Goal: Transaction & Acquisition: Purchase product/service

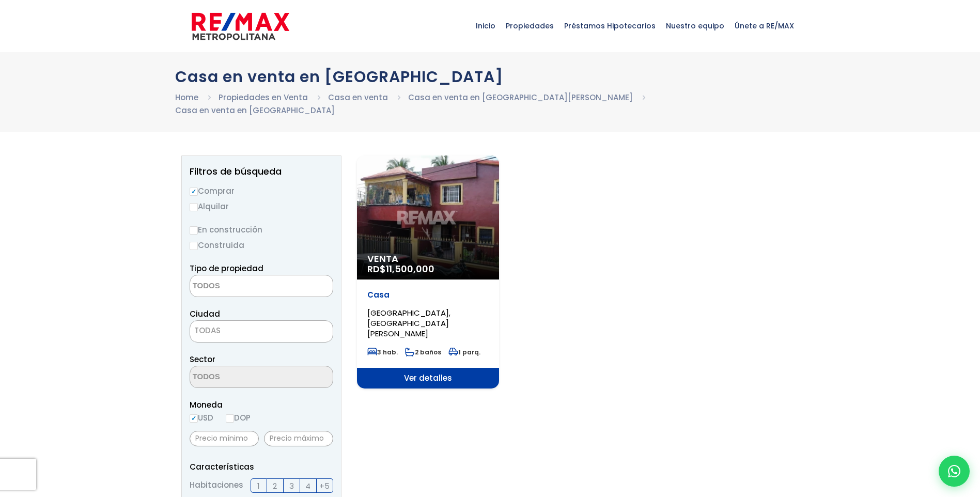
select select
click at [444, 238] on div "Venta RD$ 11,500,000" at bounding box center [428, 217] width 142 height 124
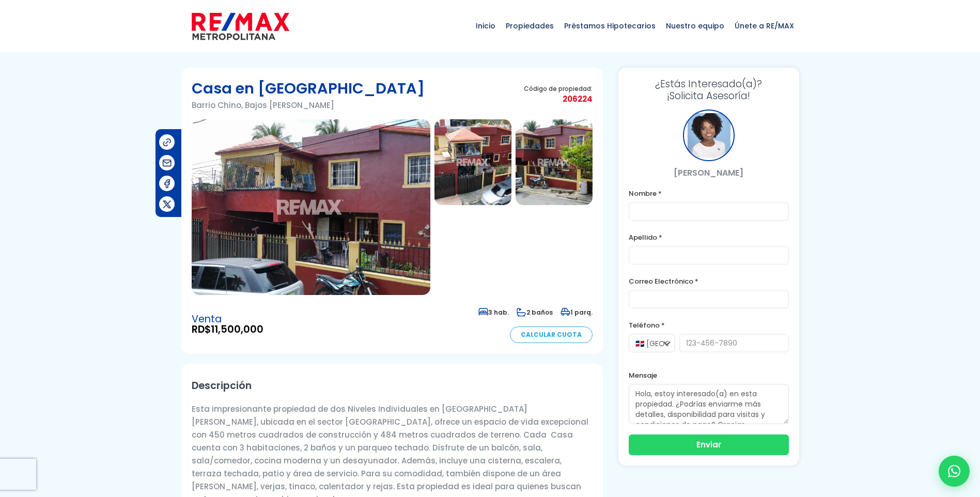
click at [318, 198] on img at bounding box center [311, 207] width 239 height 176
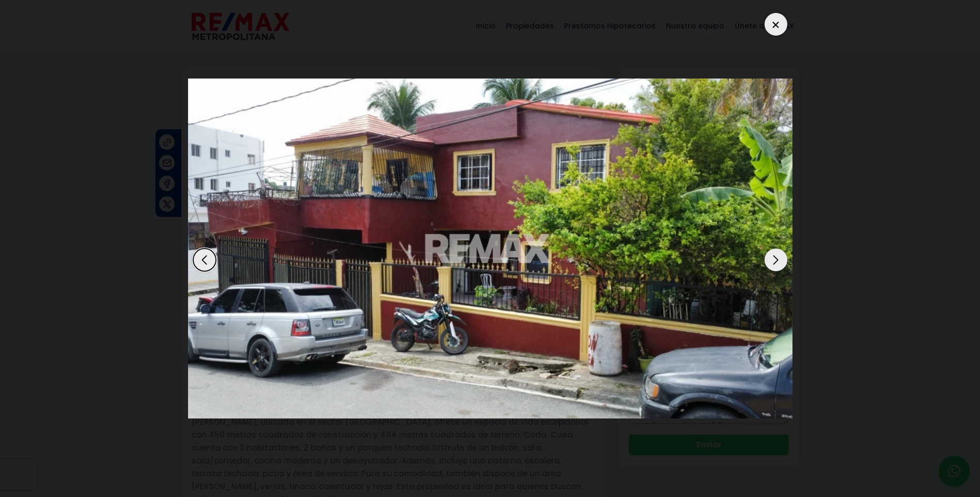
click at [318, 198] on img at bounding box center [490, 249] width 604 height 340
click at [776, 258] on div "Next slide" at bounding box center [775, 259] width 23 height 23
click at [774, 259] on div "Next slide" at bounding box center [775, 259] width 23 height 23
click at [772, 257] on div "Next slide" at bounding box center [775, 259] width 23 height 23
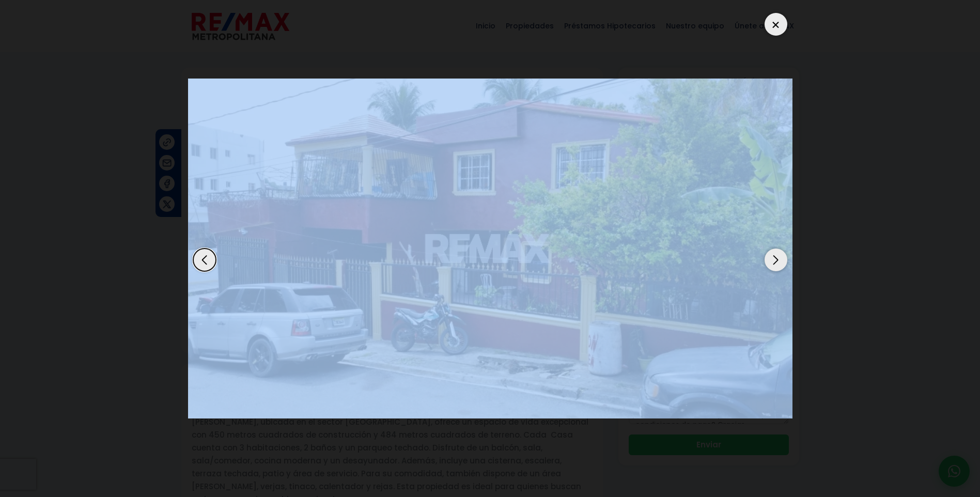
click at [772, 257] on div "Next slide" at bounding box center [775, 259] width 23 height 23
click at [775, 259] on div "Next slide" at bounding box center [775, 259] width 23 height 23
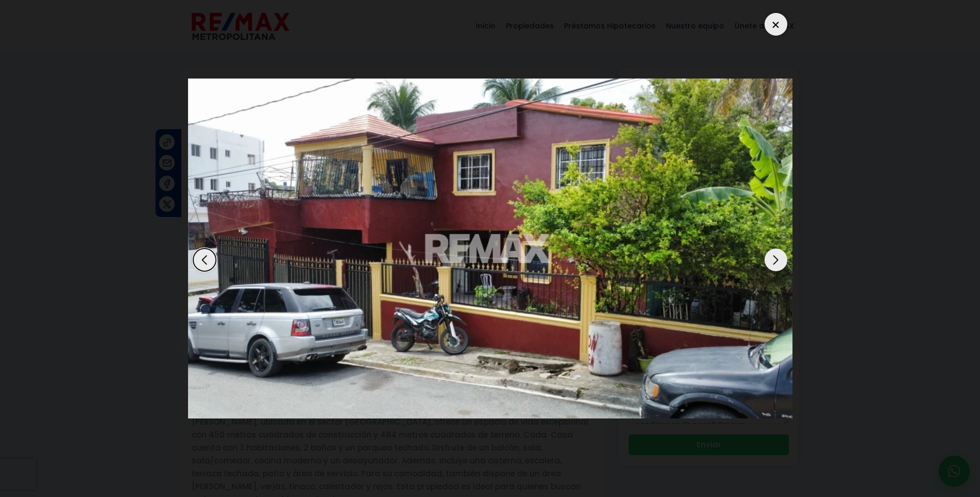
click at [775, 256] on div "Next slide" at bounding box center [775, 259] width 23 height 23
click at [773, 22] on div at bounding box center [775, 24] width 23 height 23
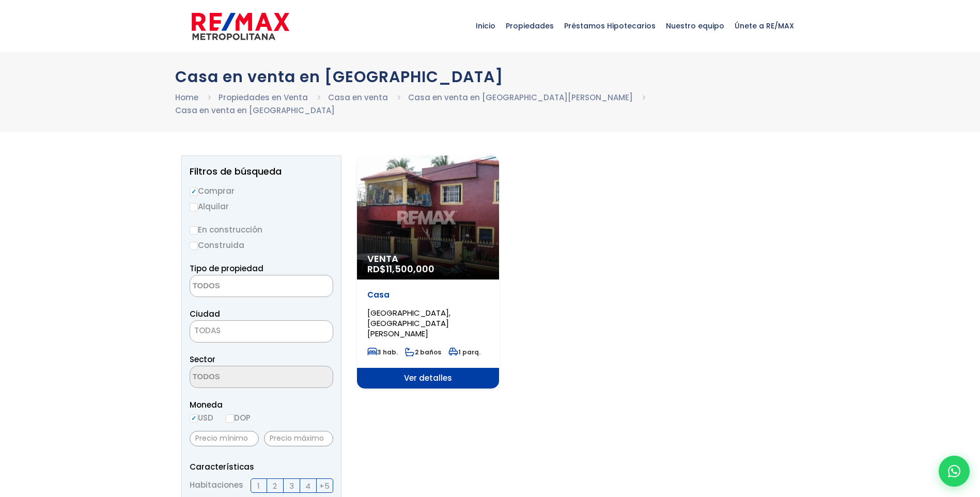
select select
